Goal: Information Seeking & Learning: Learn about a topic

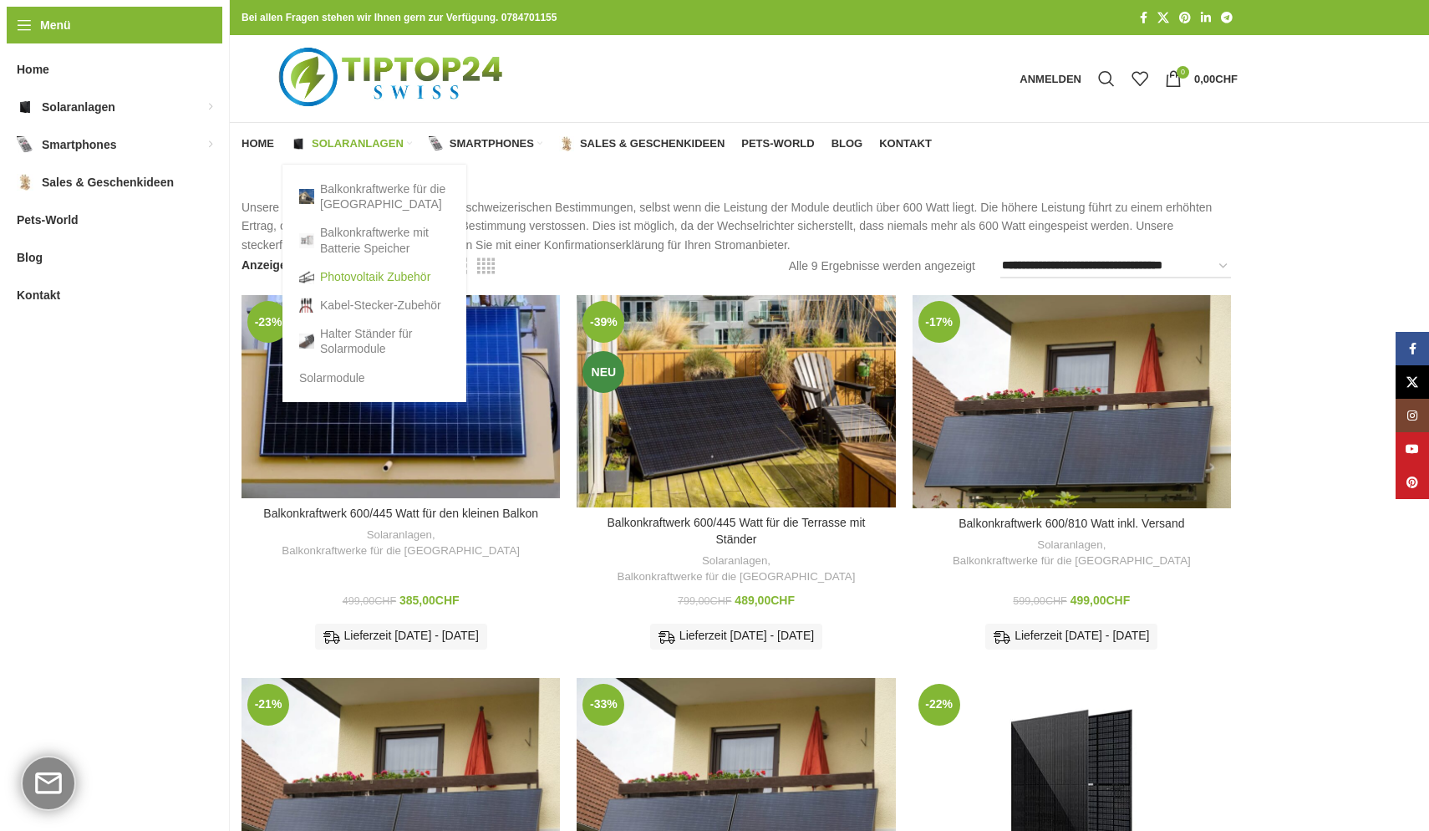
click at [364, 270] on link "Photovoltaik Zubehör" at bounding box center [374, 276] width 150 height 28
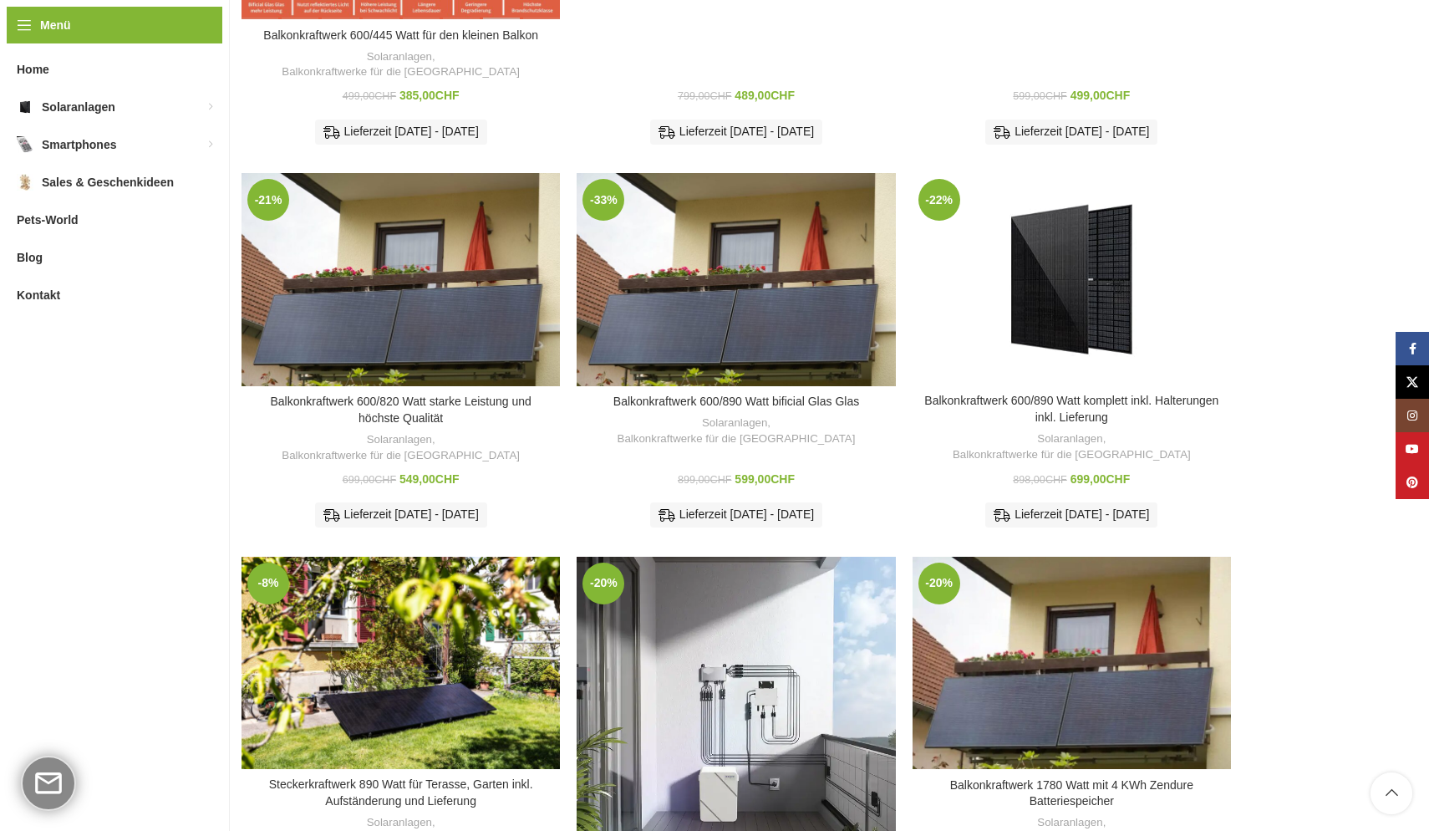
scroll to position [595, 0]
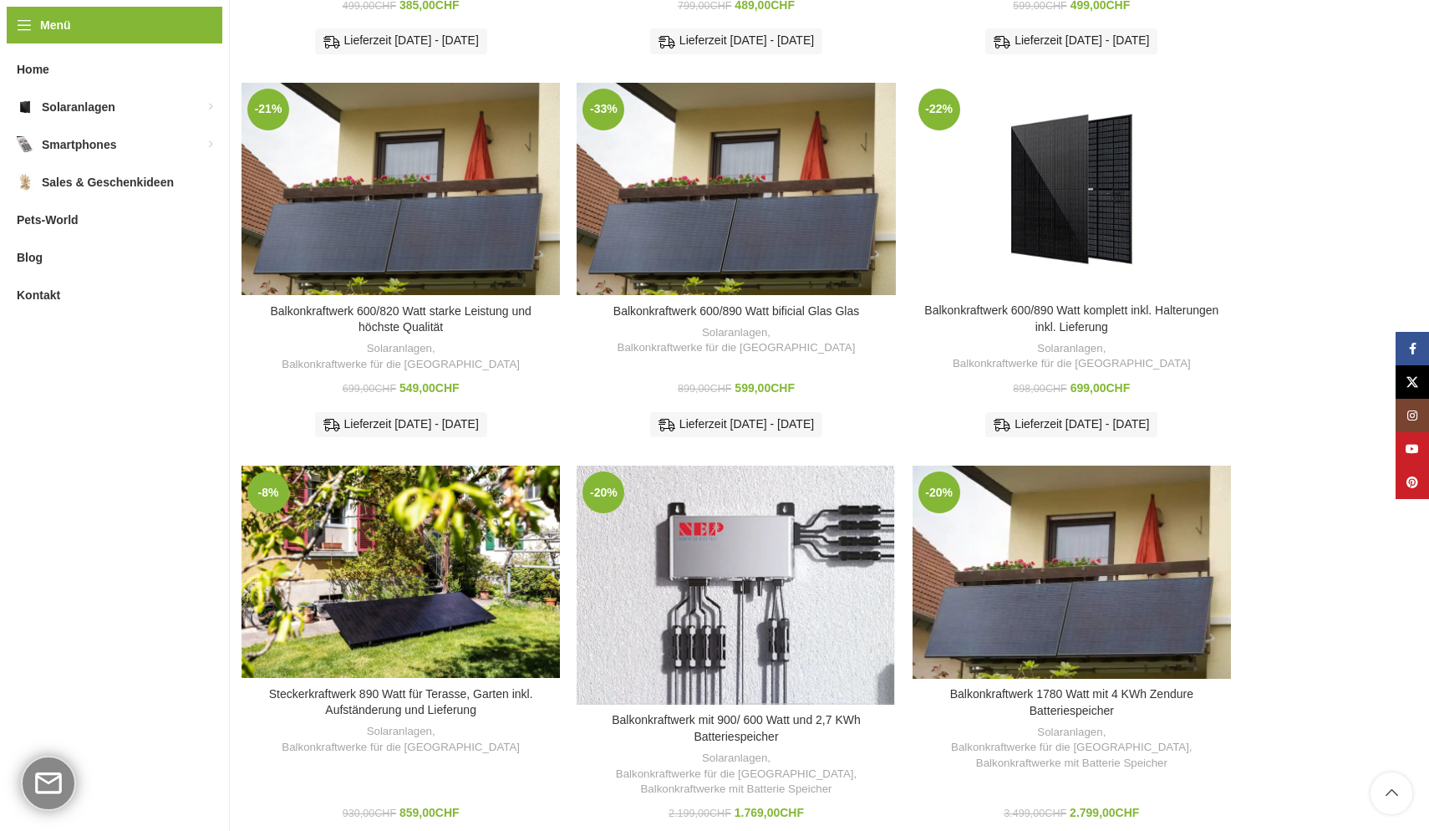
click at [757, 583] on div "Balkonkraftwerk mit 900/ 600 Watt und 2,7 KWh Batteriespeicher" at bounding box center [775, 584] width 79 height 239
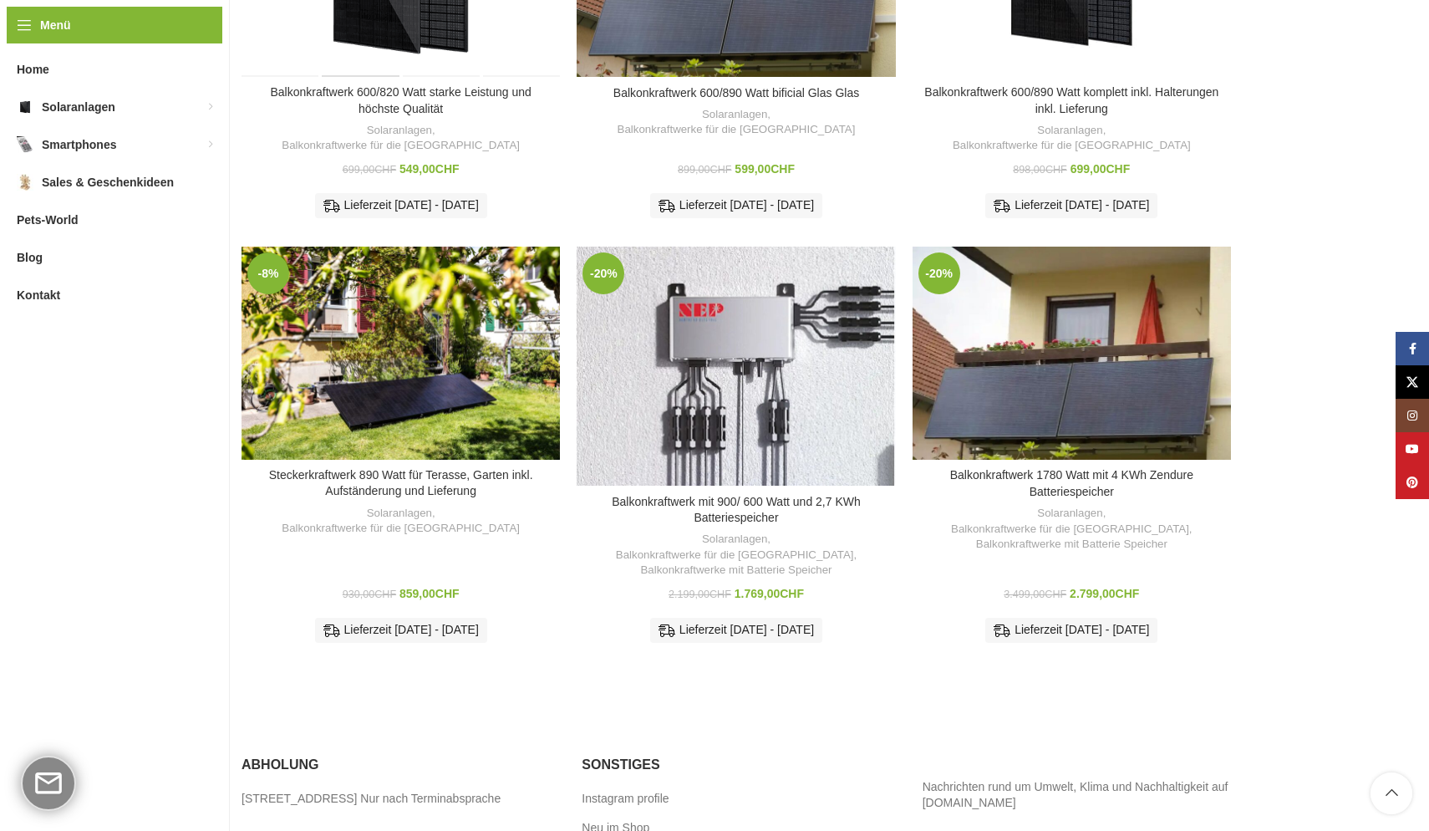
scroll to position [840, 0]
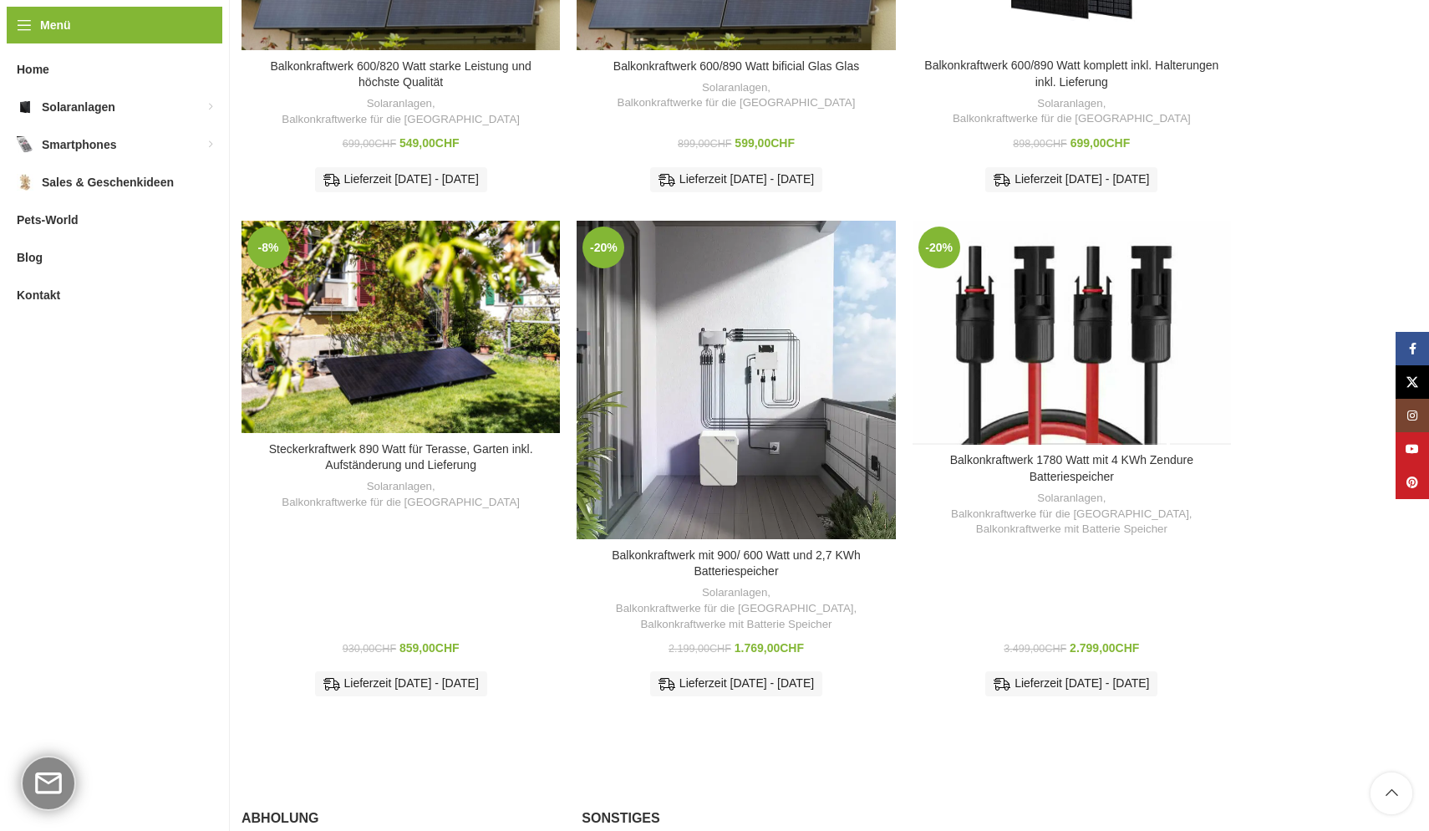
click at [1047, 292] on div "Balkonkraftwerk 1780 Watt mit 4 KWh Zendure Batteriespeicher" at bounding box center [1072, 333] width 64 height 224
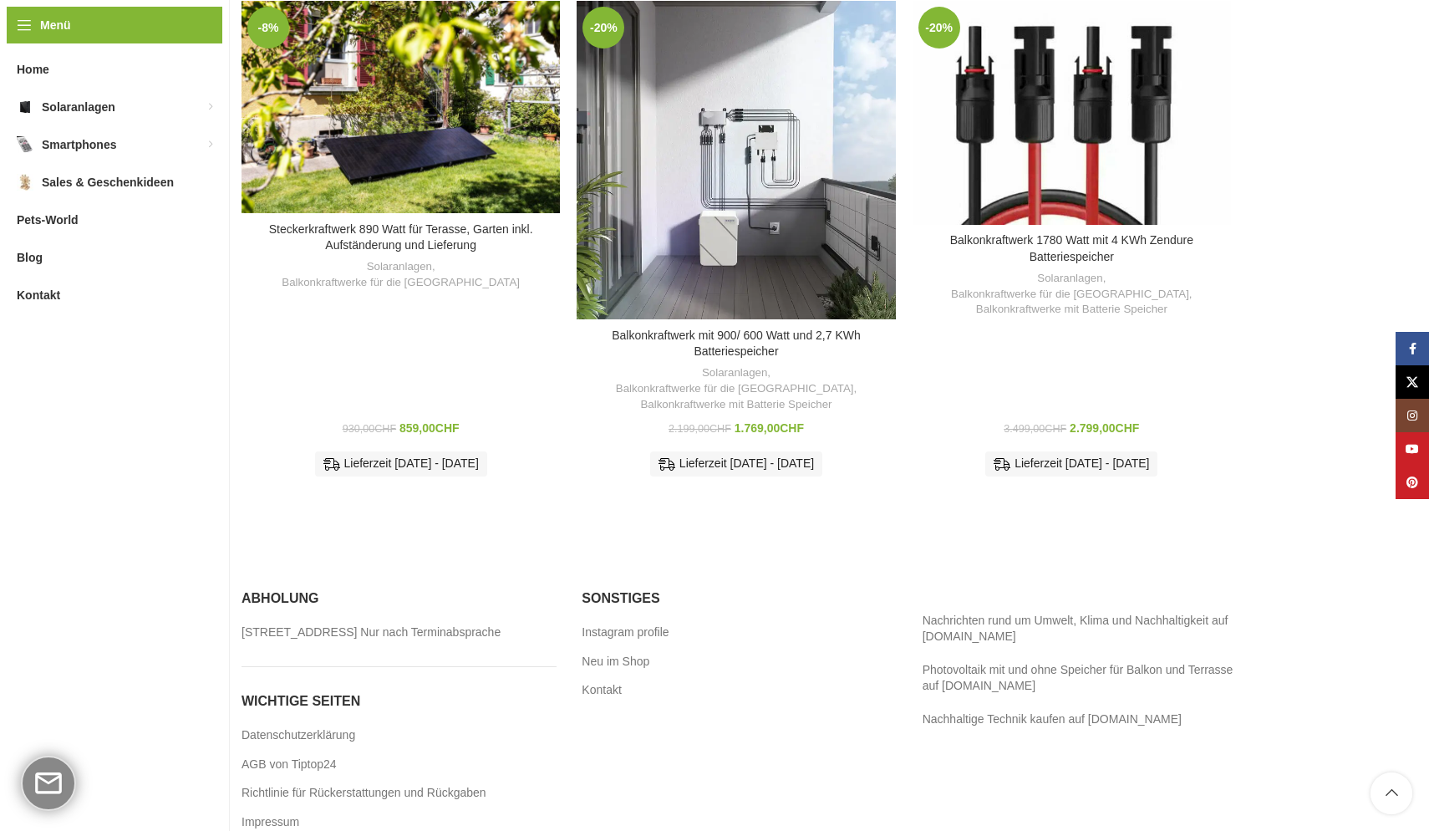
scroll to position [1051, 0]
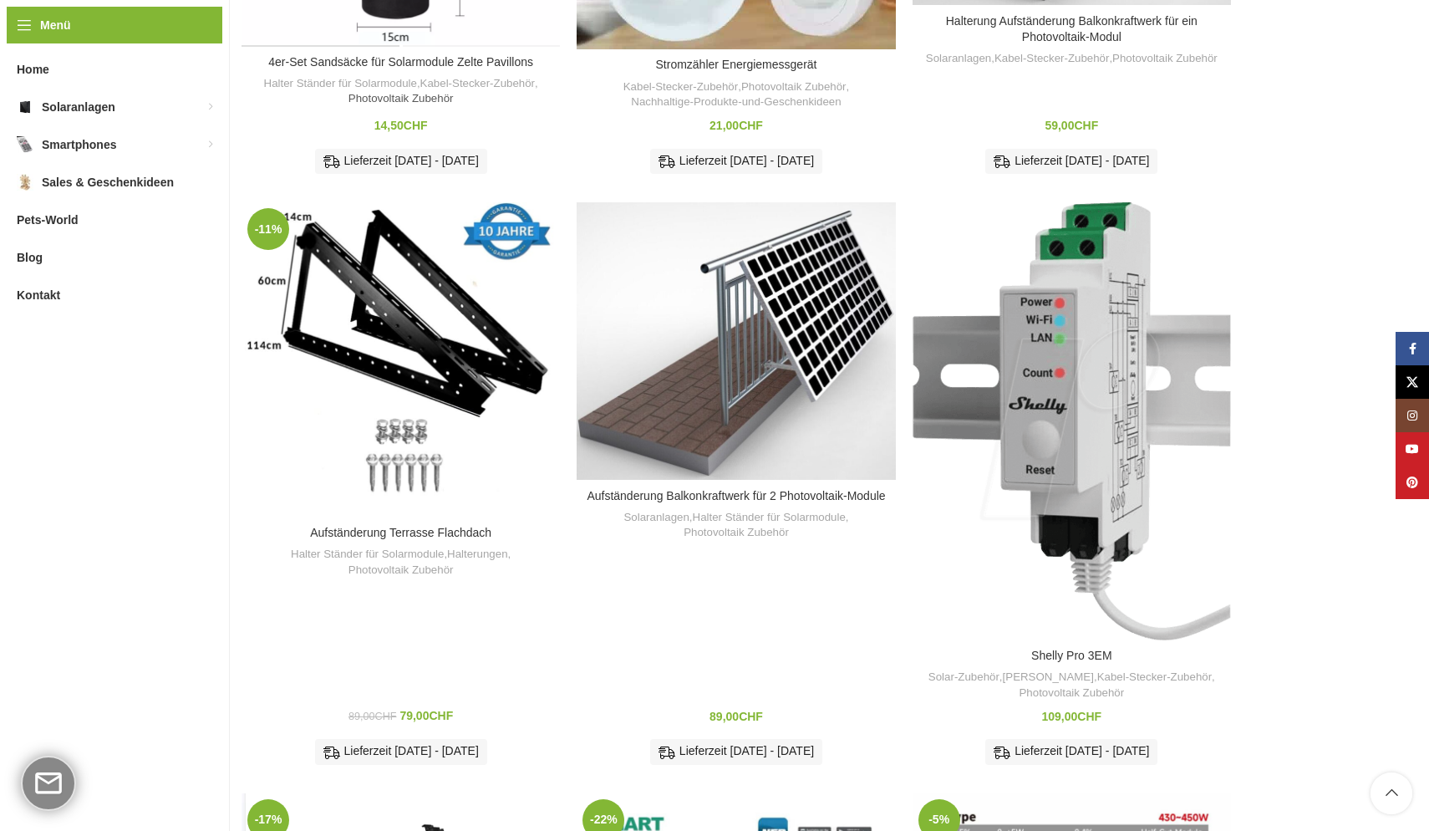
scroll to position [531, 0]
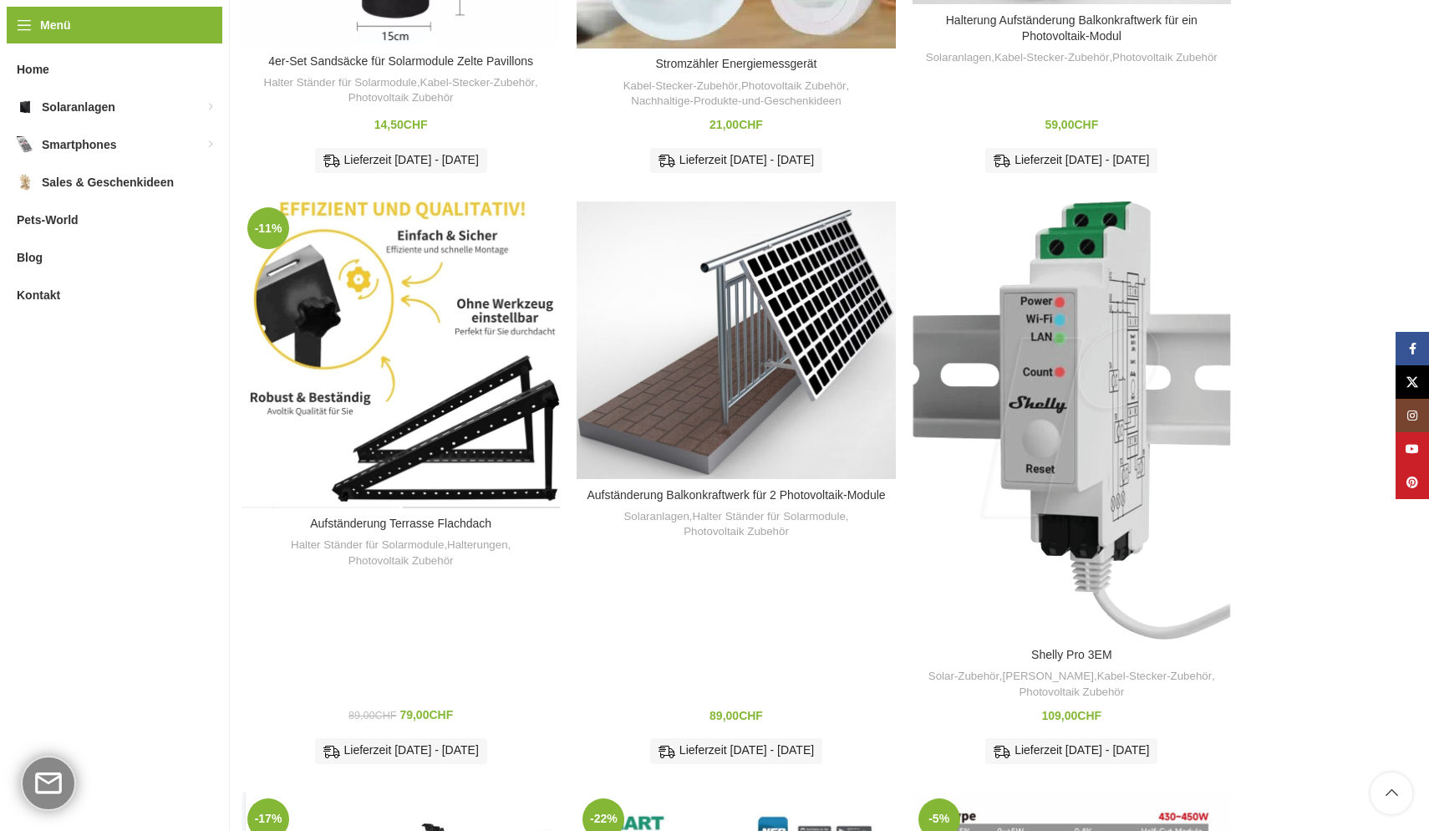
click at [411, 378] on div "Aufständerung Terrasse Flachdach" at bounding box center [481, 354] width 160 height 307
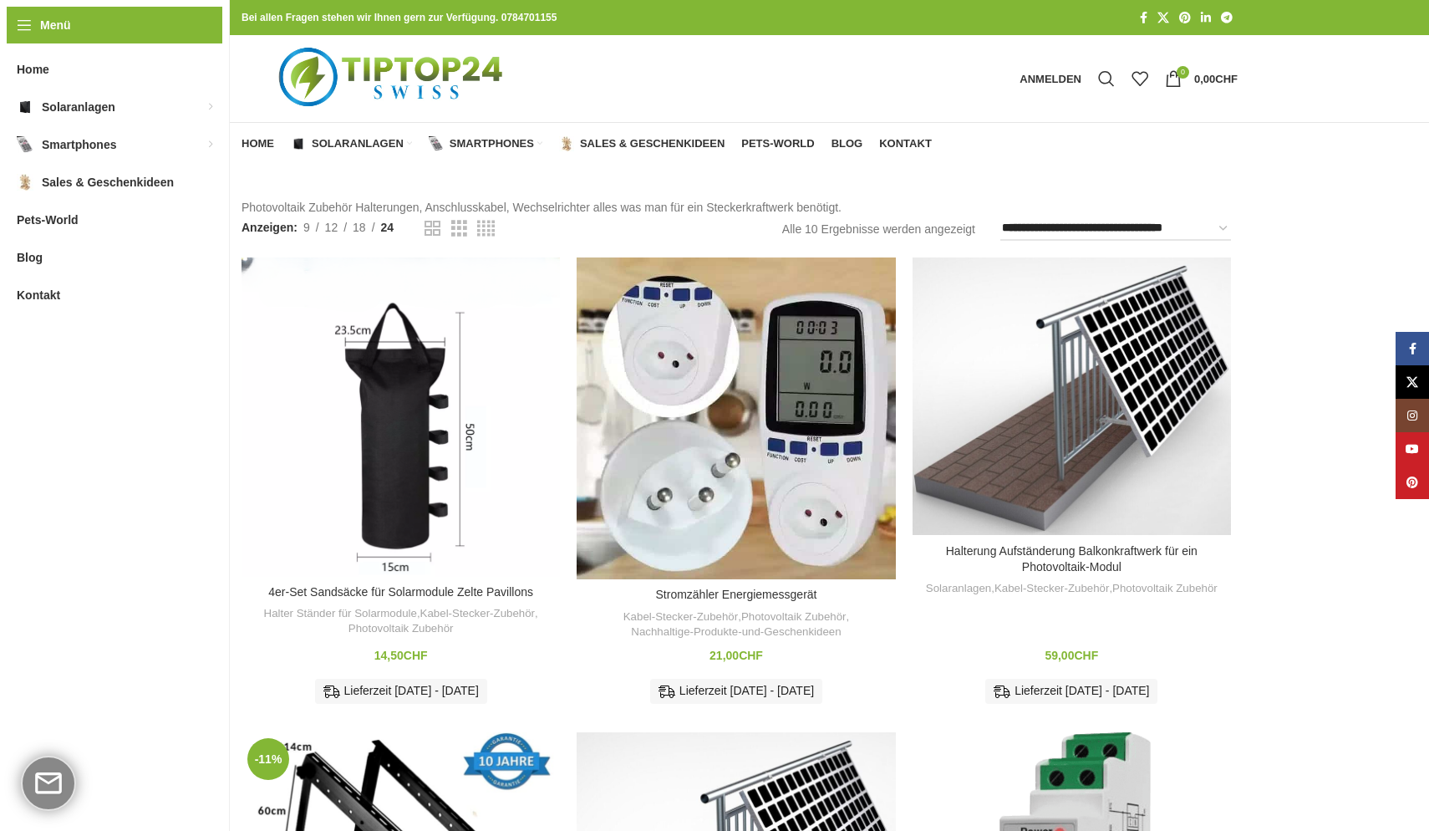
scroll to position [0, 0]
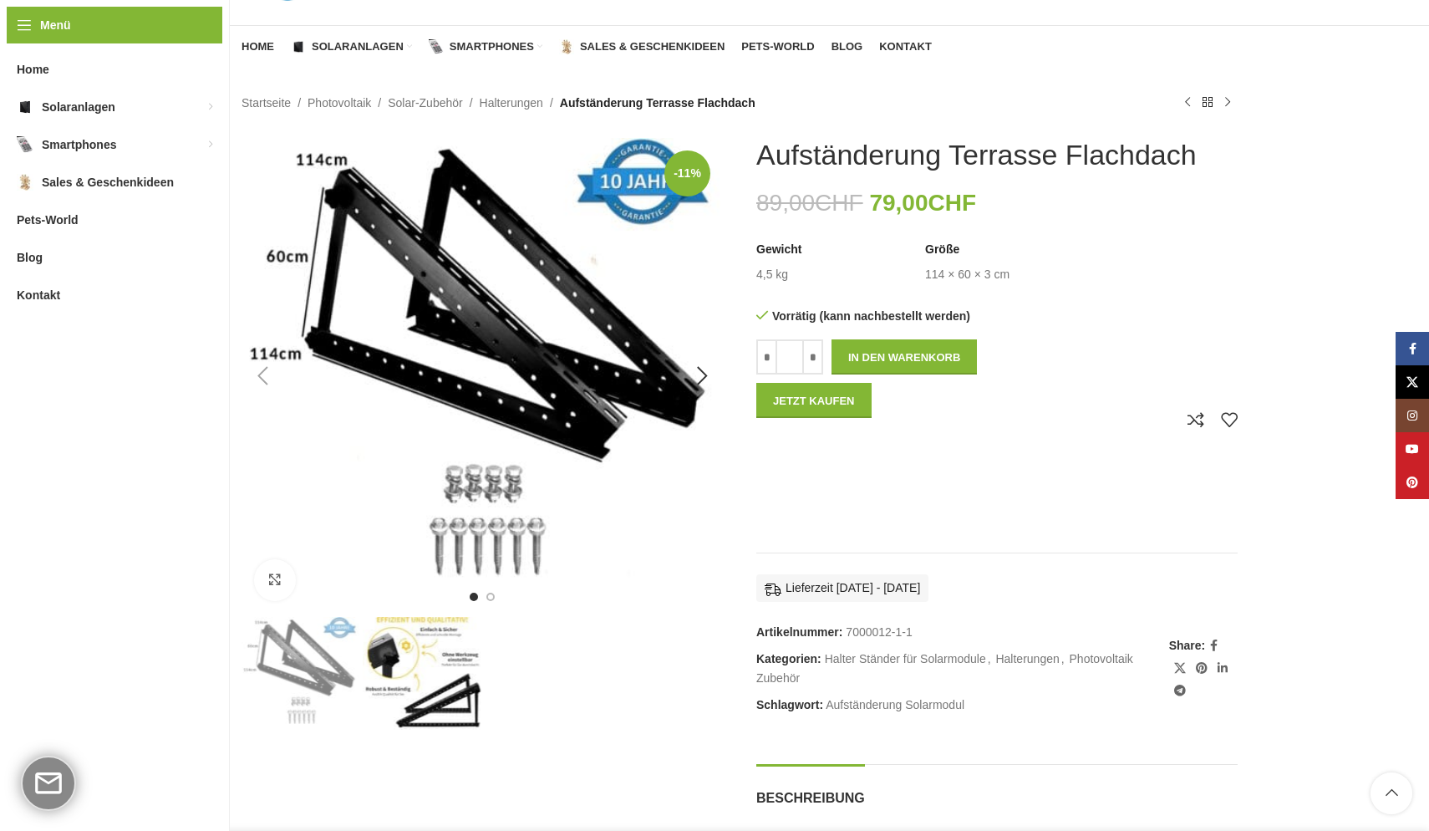
scroll to position [98, 0]
